Goal: Transaction & Acquisition: Book appointment/travel/reservation

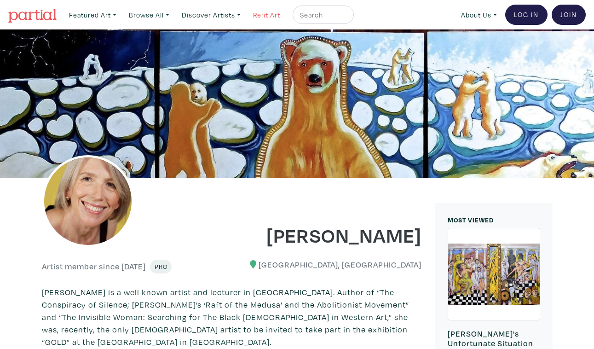
click at [256, 12] on link "Rent Art" at bounding box center [266, 15] width 35 height 19
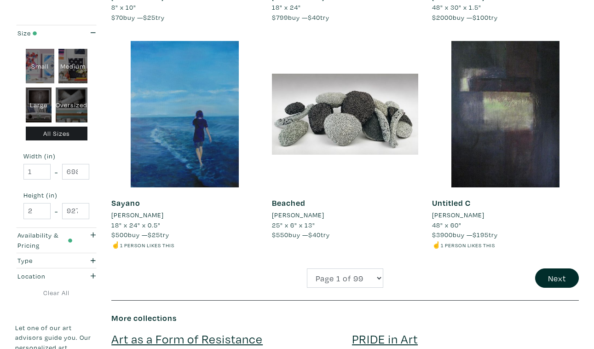
scroll to position [1724, 0]
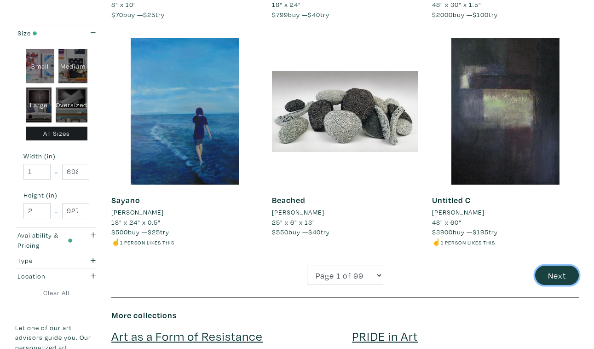
click at [556, 266] on button "Next" at bounding box center [557, 276] width 44 height 20
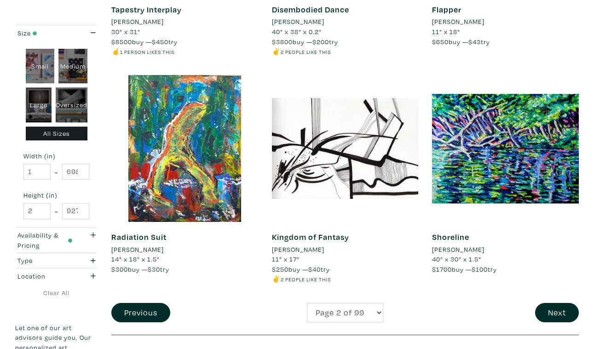
scroll to position [1698, 0]
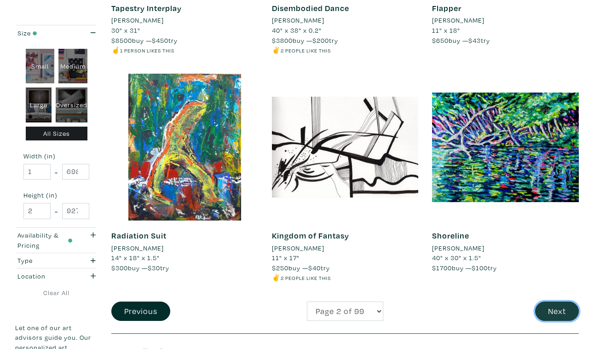
click at [563, 302] on button "Next" at bounding box center [557, 312] width 44 height 20
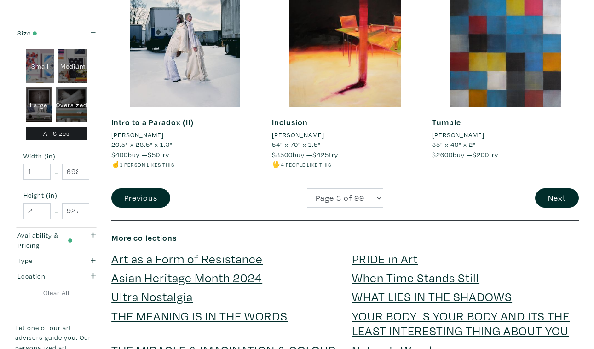
scroll to position [1814, 0]
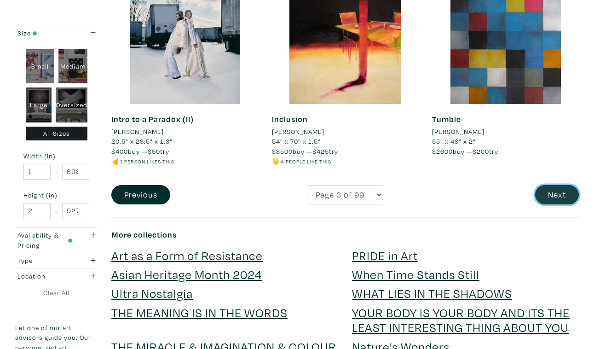
click at [557, 185] on button "Next" at bounding box center [557, 195] width 44 height 20
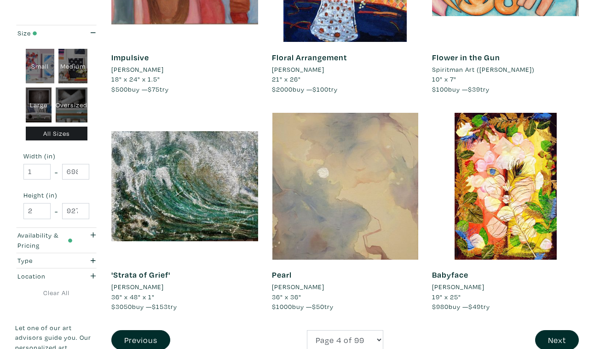
scroll to position [1671, 0]
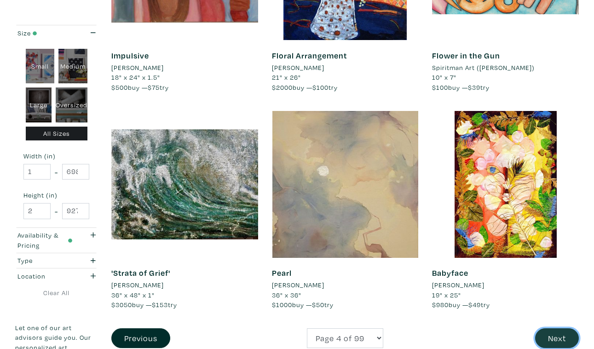
click at [557, 328] on button "Next" at bounding box center [557, 338] width 44 height 20
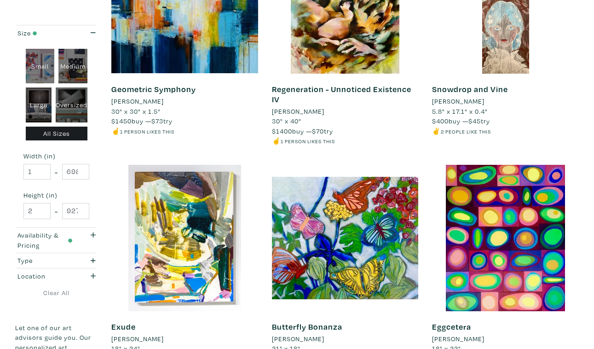
scroll to position [1628, 0]
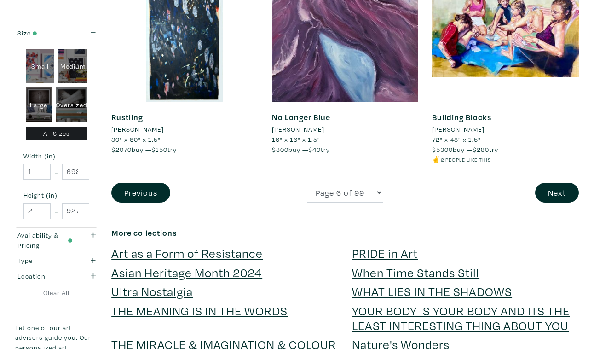
scroll to position [1802, 0]
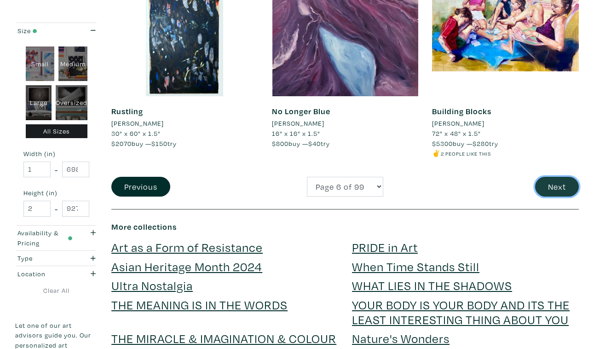
click at [563, 177] on button "Next" at bounding box center [557, 187] width 44 height 20
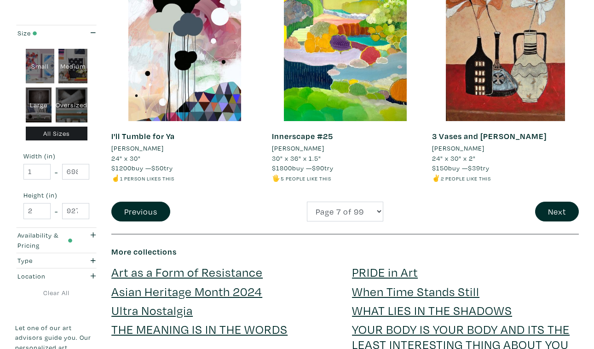
scroll to position [1815, 0]
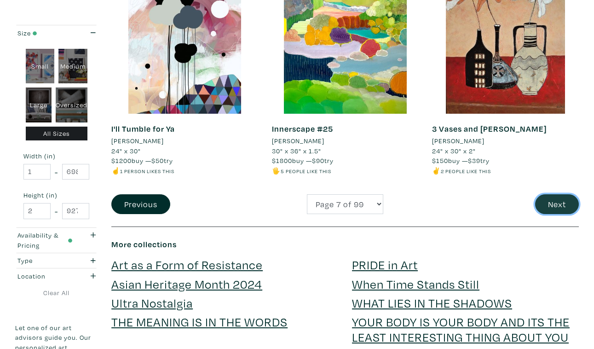
click at [559, 194] on button "Next" at bounding box center [557, 204] width 44 height 20
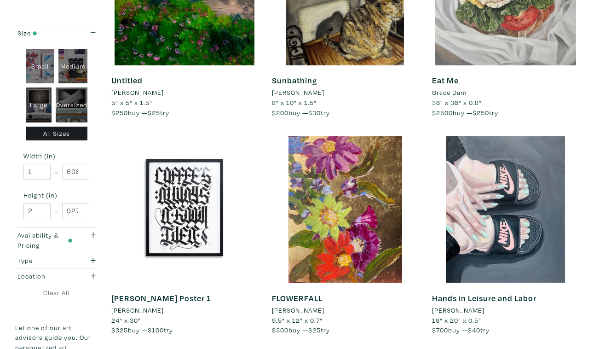
scroll to position [1626, 0]
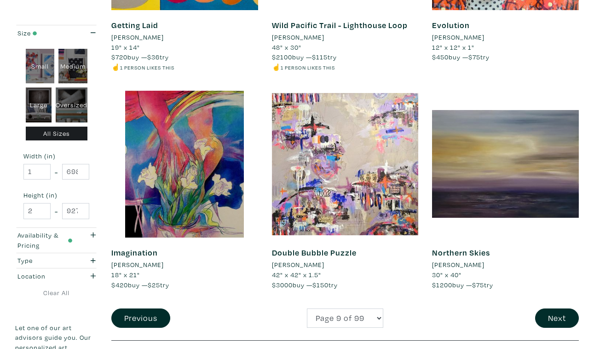
scroll to position [1662, 0]
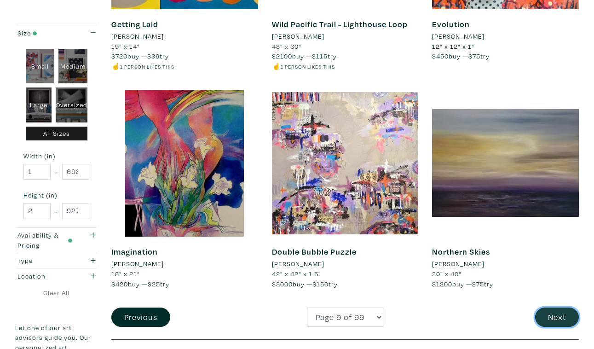
click at [558, 308] on button "Next" at bounding box center [557, 318] width 44 height 20
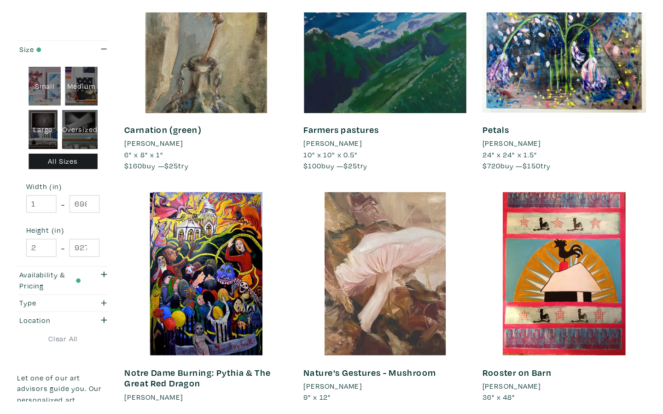
scroll to position [1607, 0]
